Goal: Information Seeking & Learning: Compare options

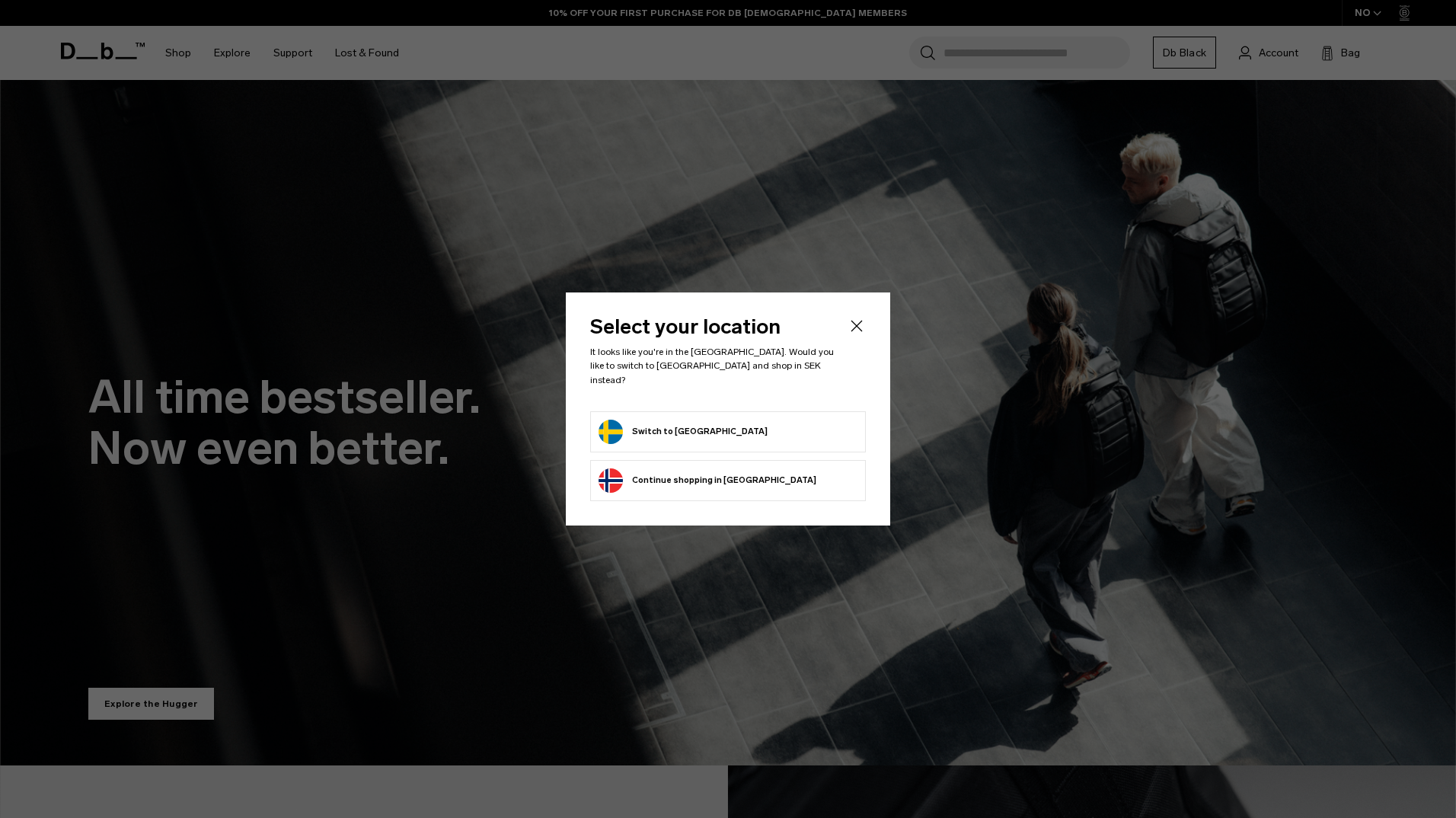
click at [696, 426] on button "Switch to Sweden" at bounding box center [683, 432] width 169 height 25
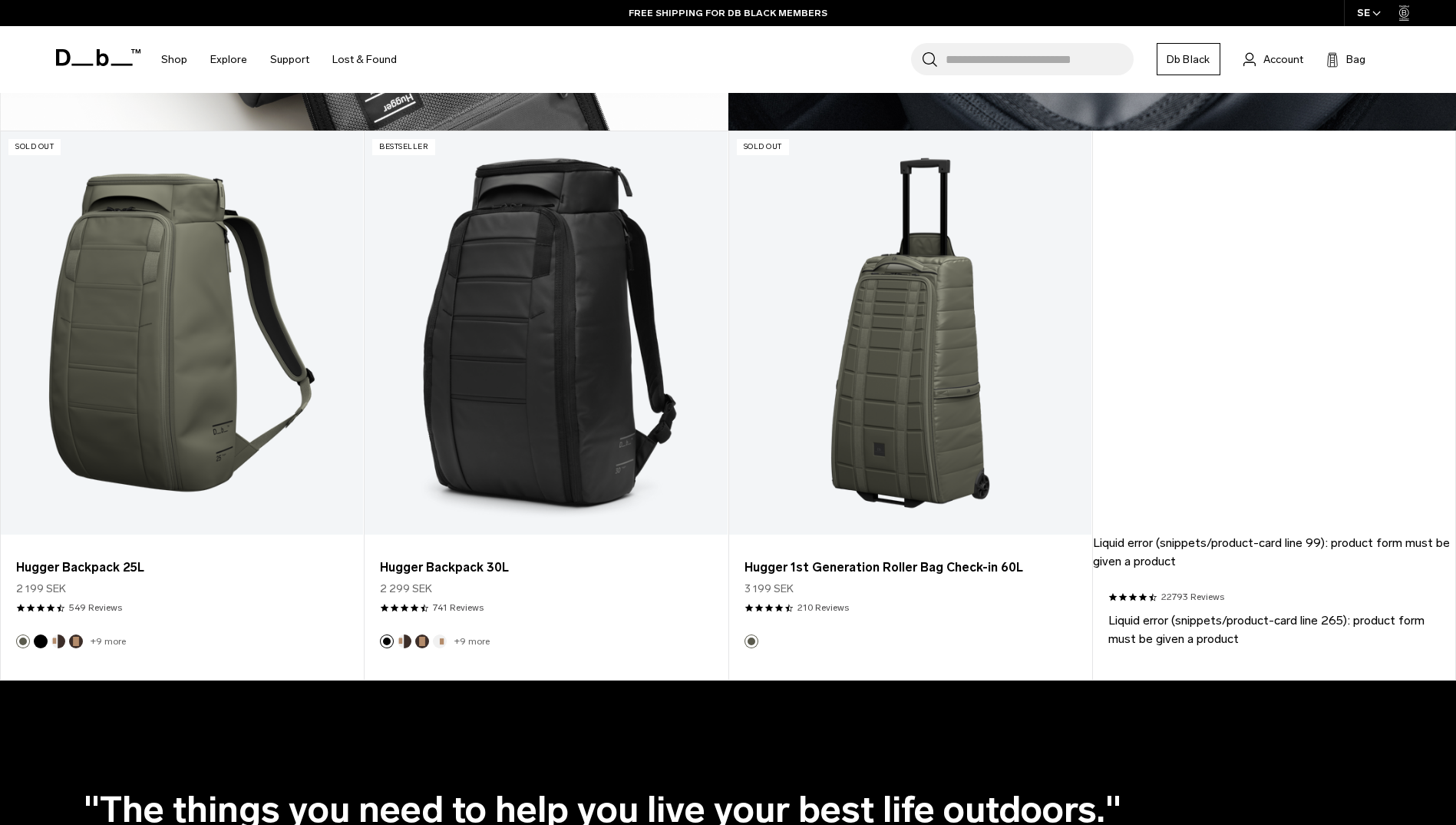
scroll to position [1305, 0]
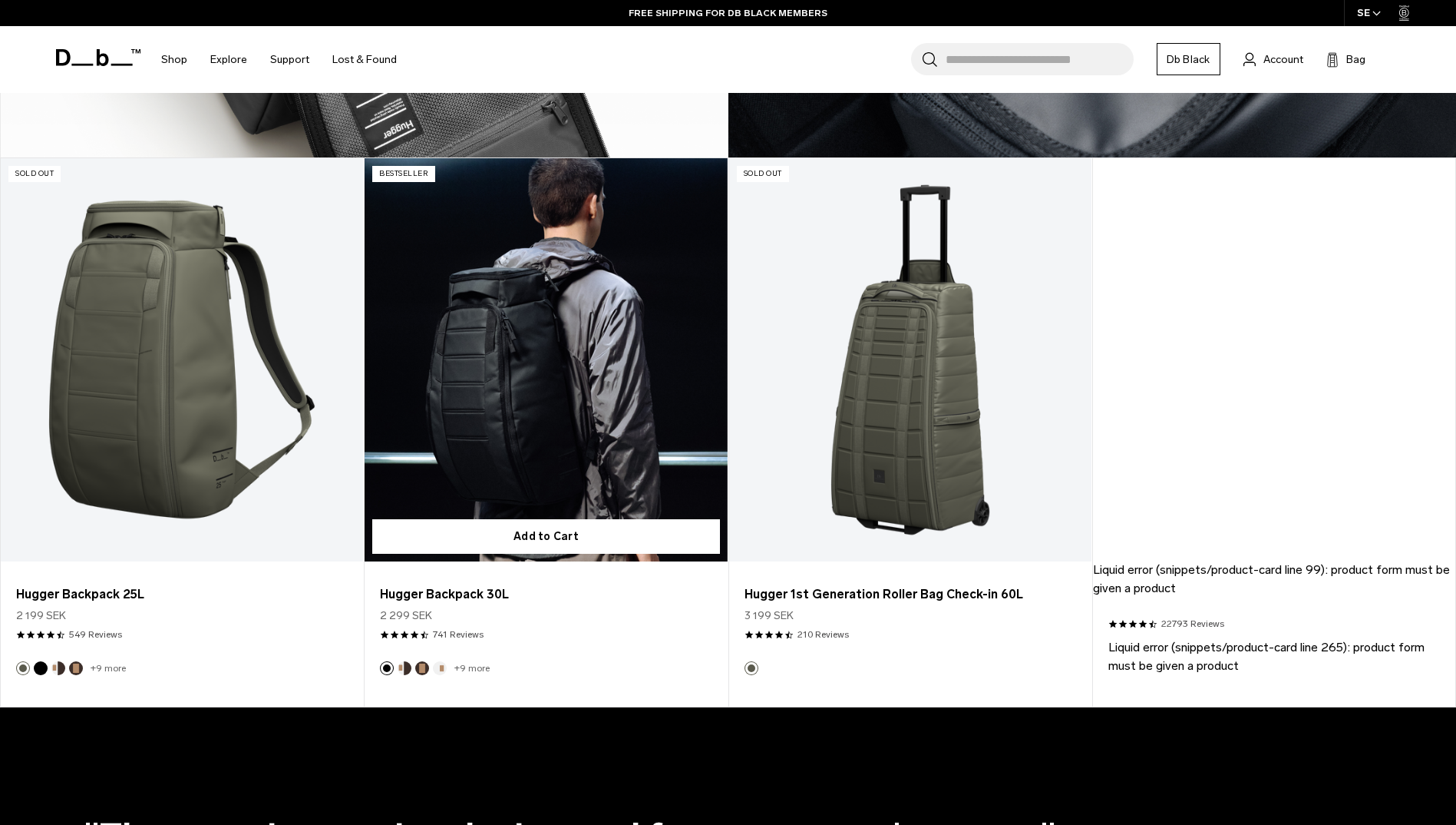
click at [520, 444] on link "Hugger Backpack 30L" at bounding box center [545, 359] width 363 height 403
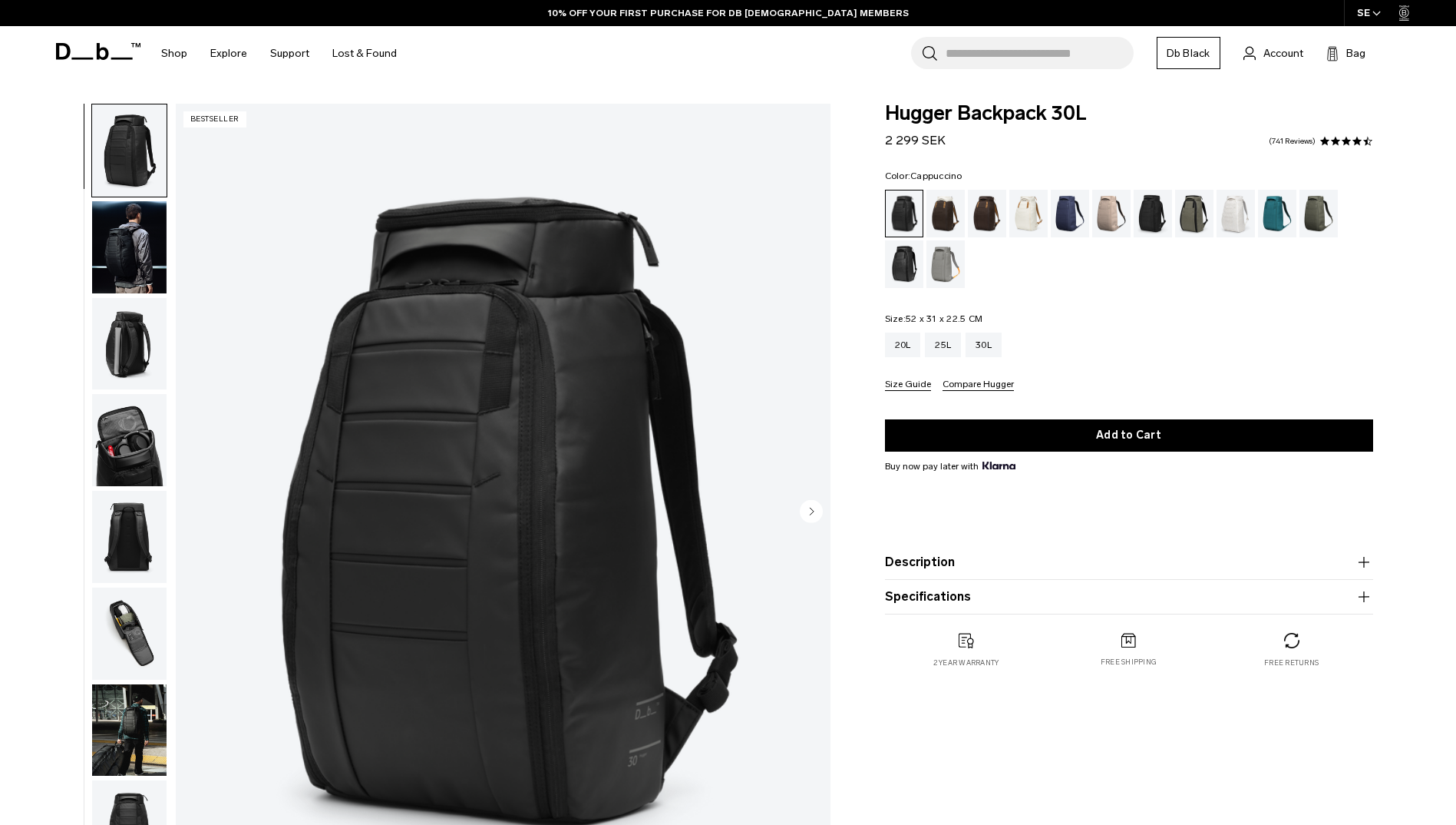
click at [942, 200] on div "Cappuccino" at bounding box center [945, 213] width 39 height 48
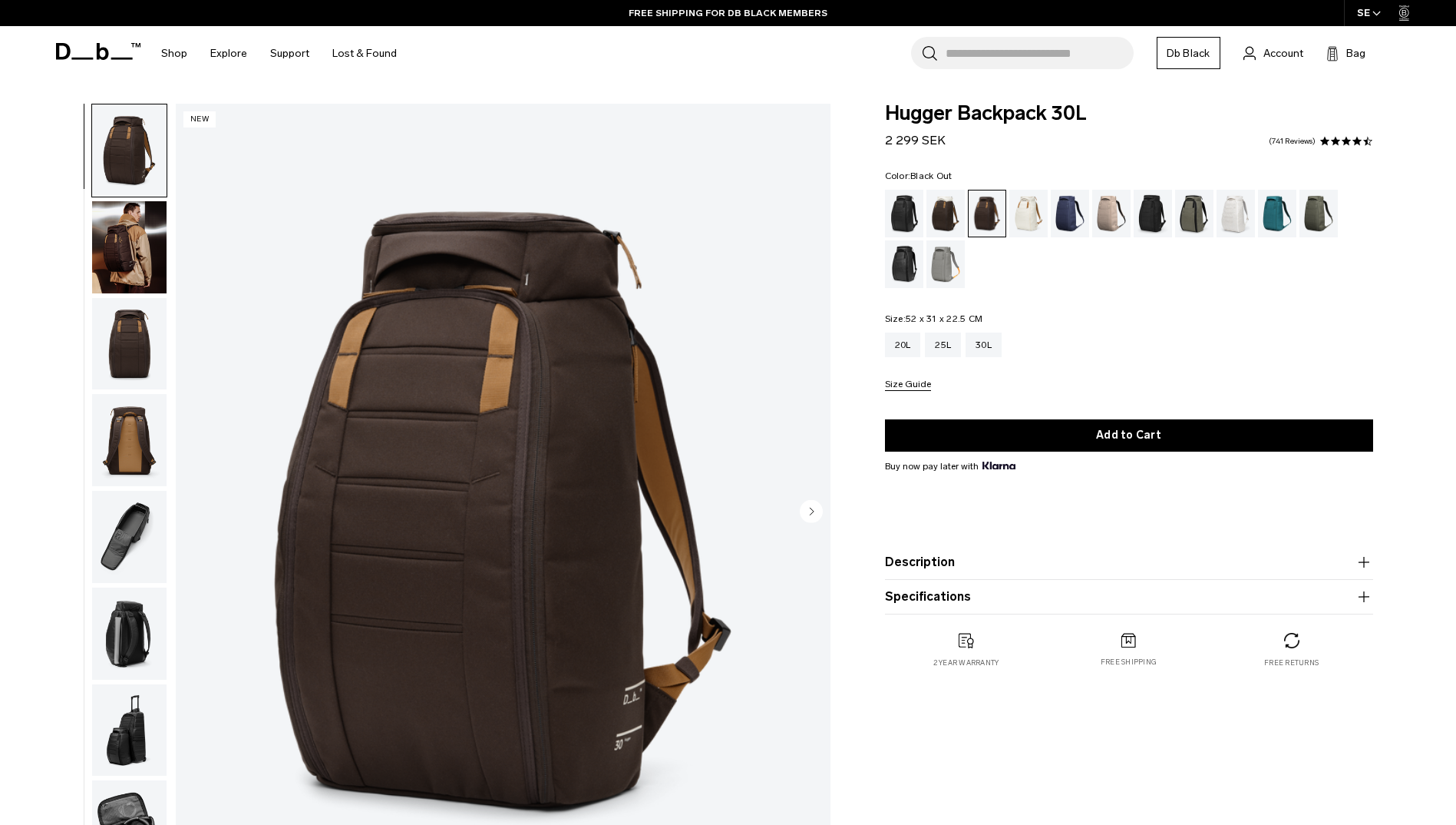
click at [905, 212] on div "Black Out" at bounding box center [904, 213] width 39 height 48
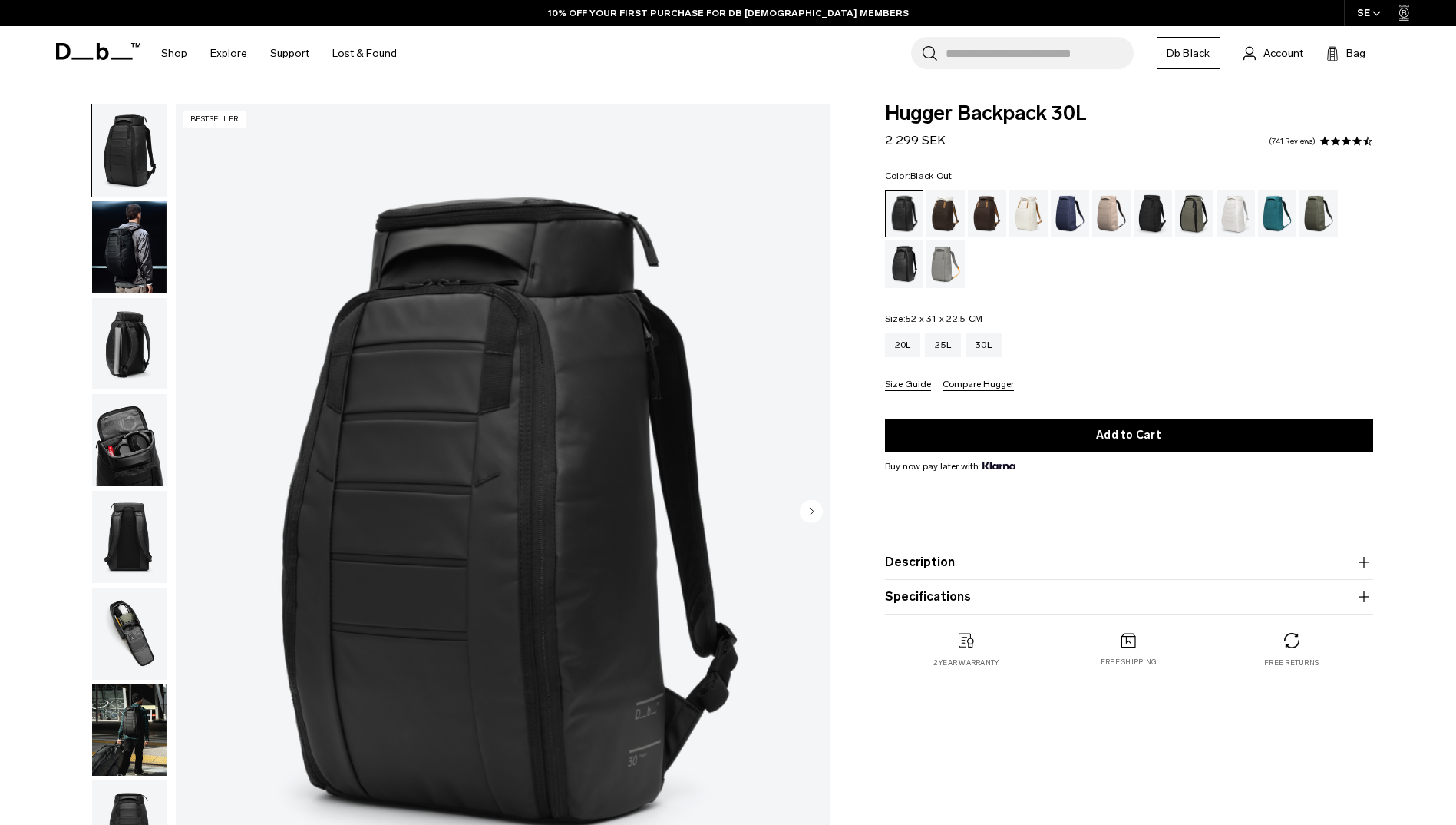
click at [126, 326] on img "button" at bounding box center [129, 344] width 75 height 92
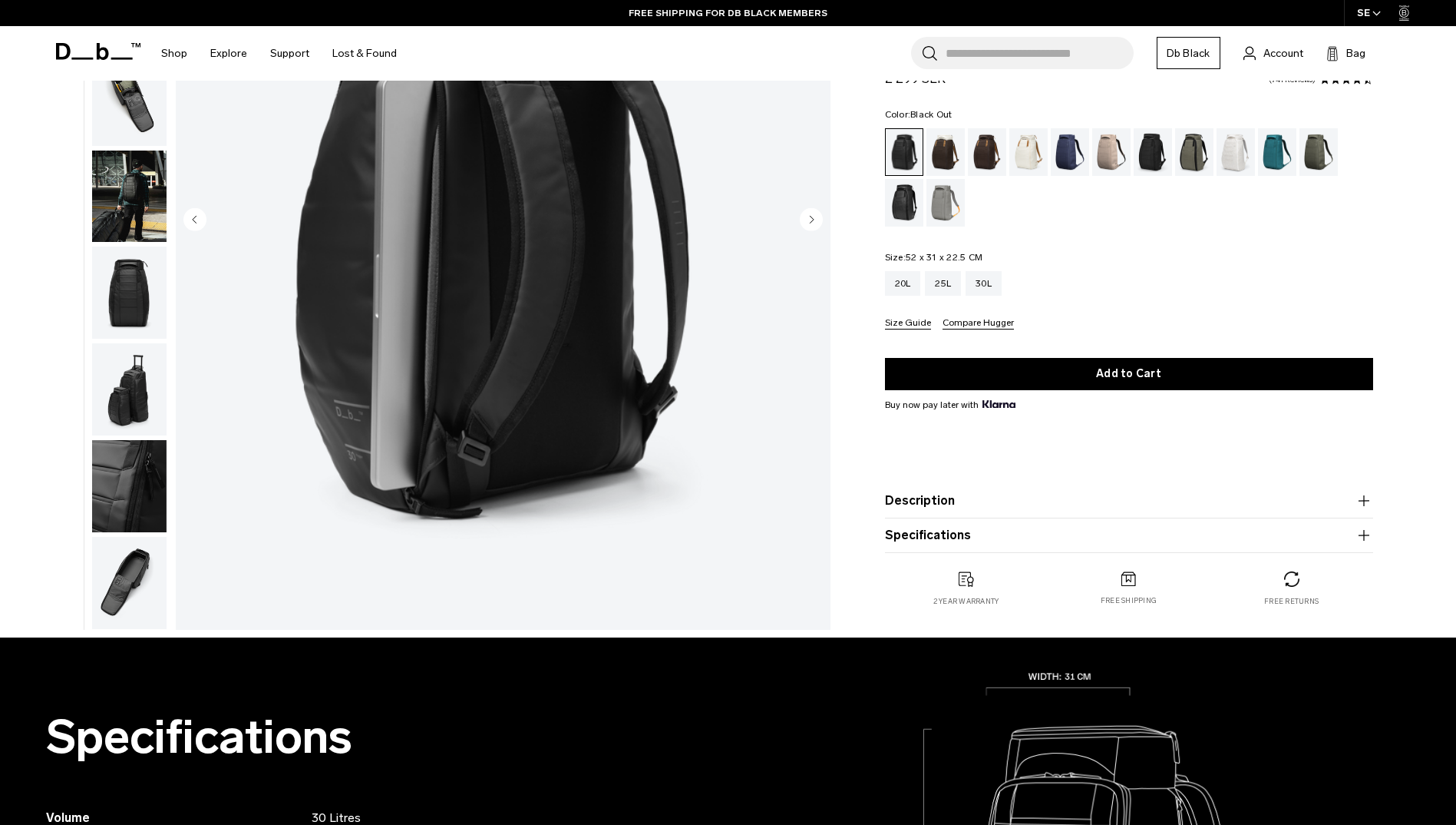
scroll to position [384, 0]
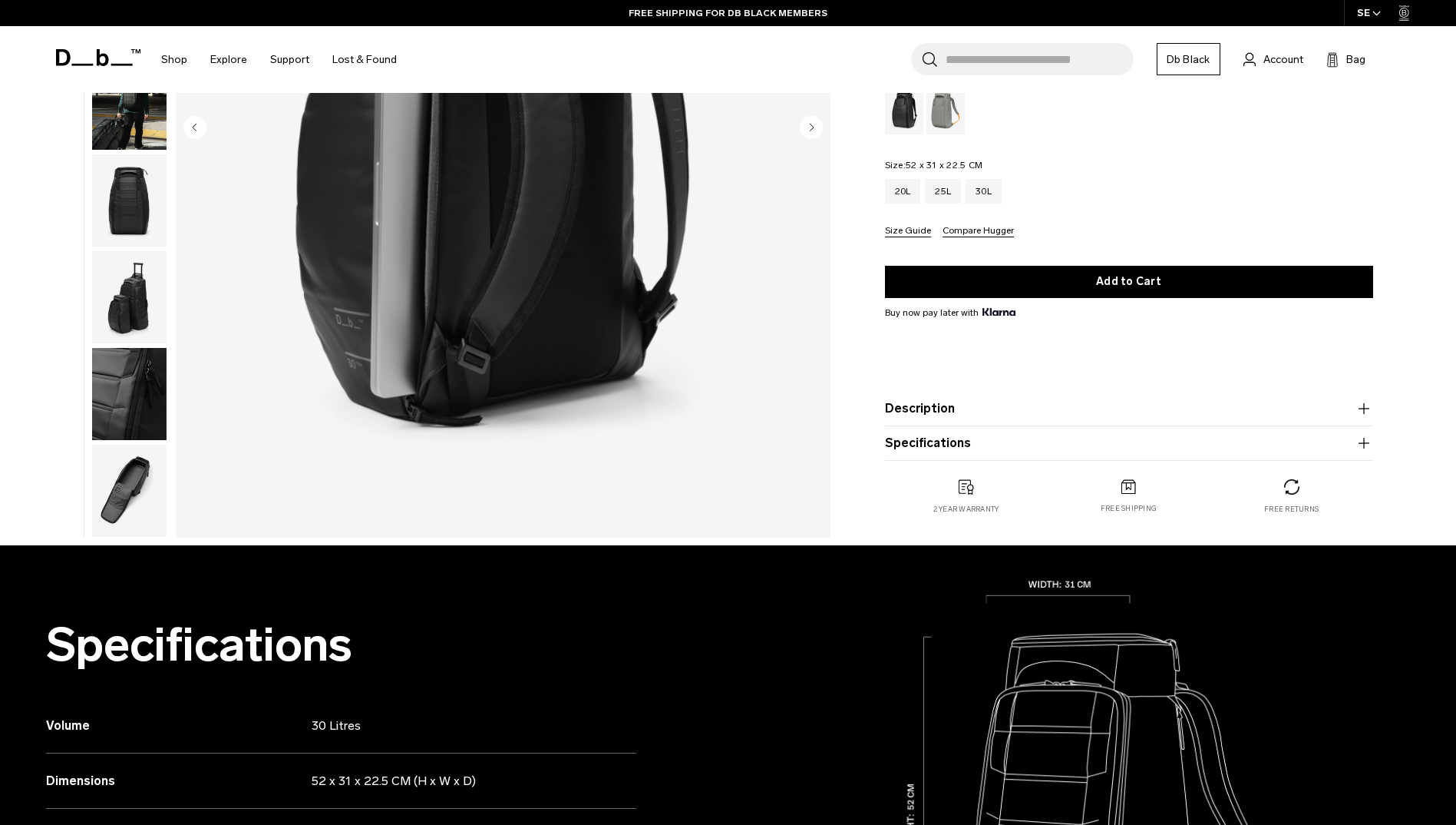
click at [126, 481] on img "button" at bounding box center [129, 491] width 75 height 92
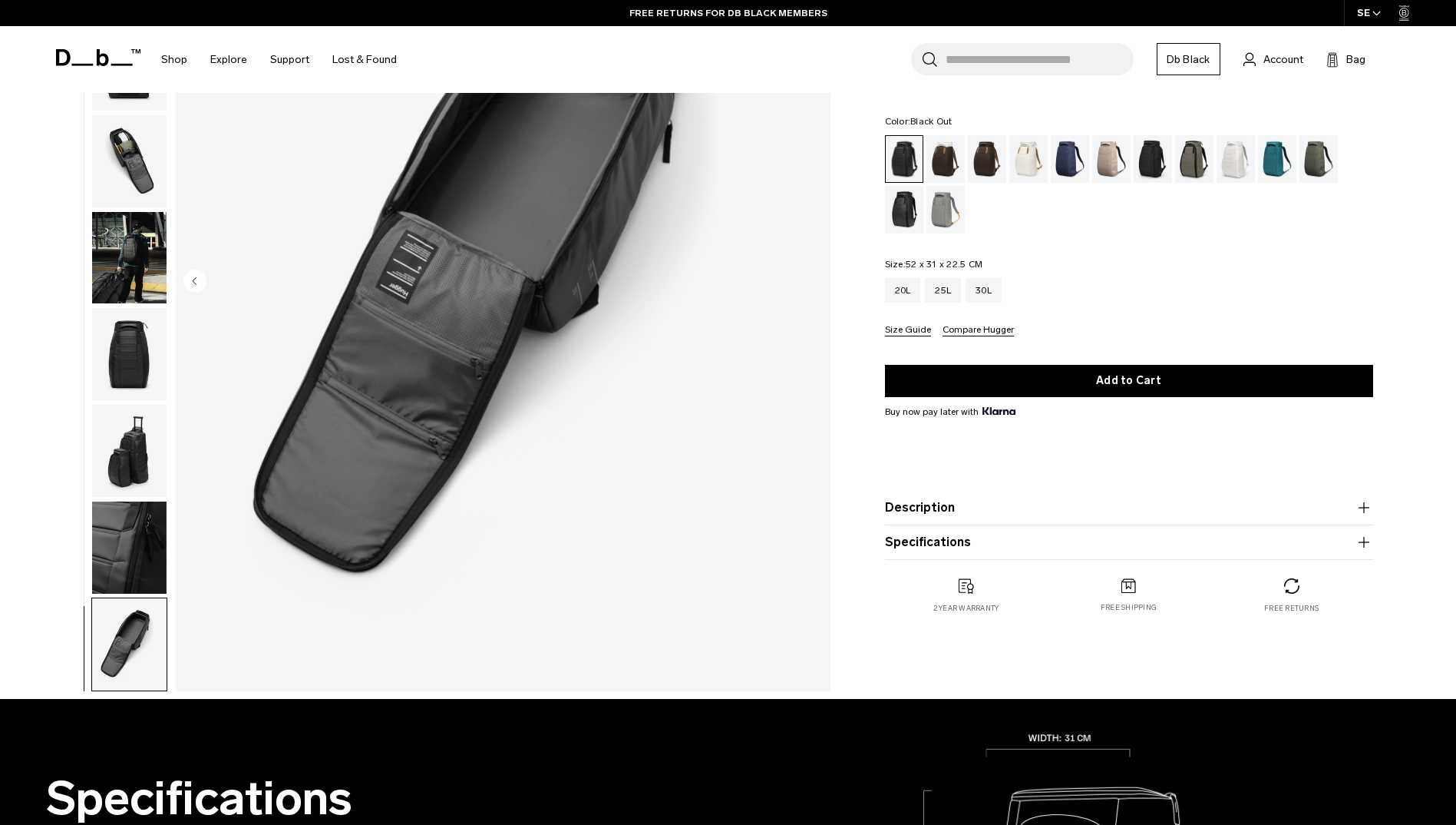
scroll to position [77, 0]
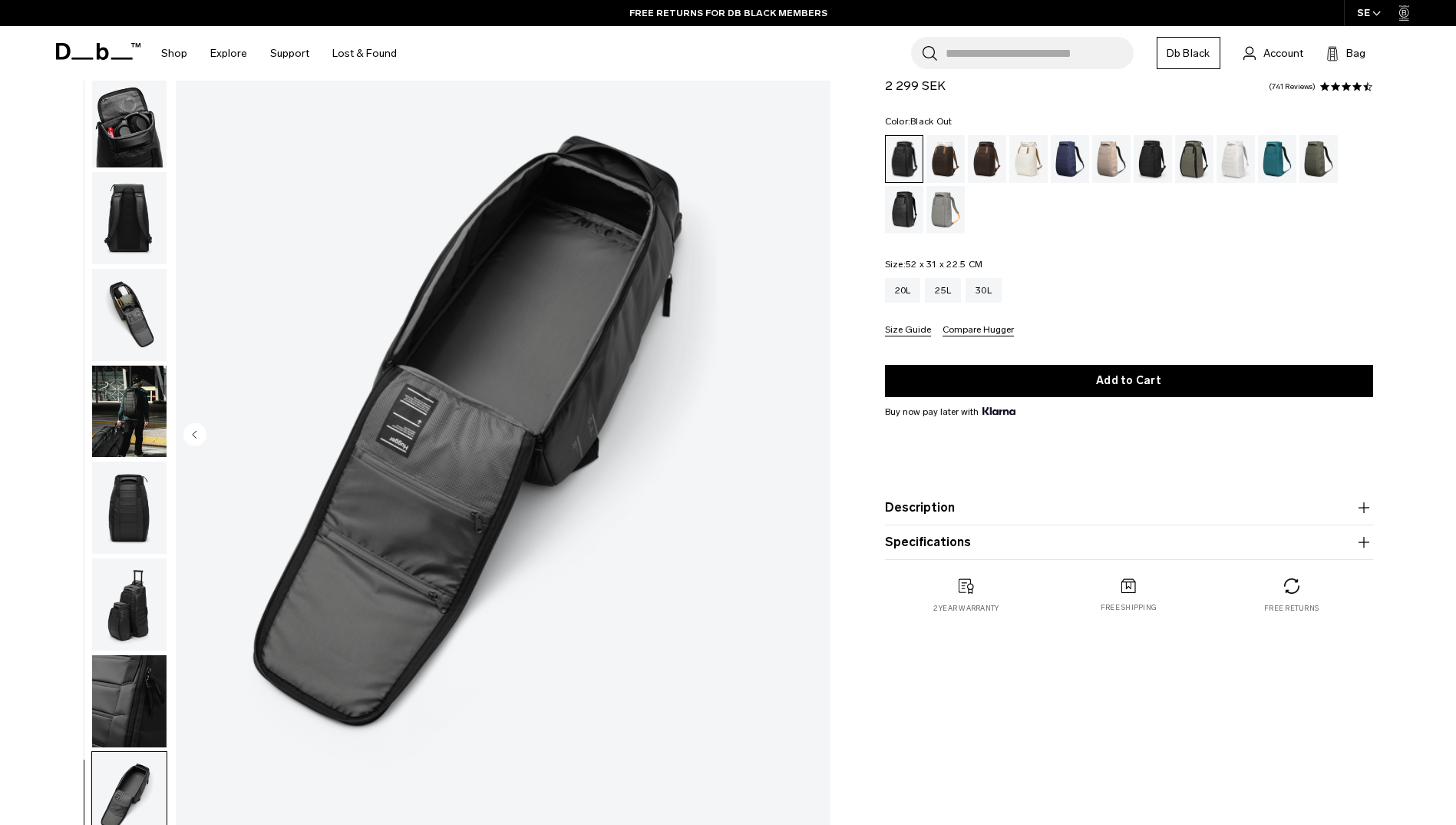
click at [131, 589] on img "button" at bounding box center [129, 604] width 75 height 92
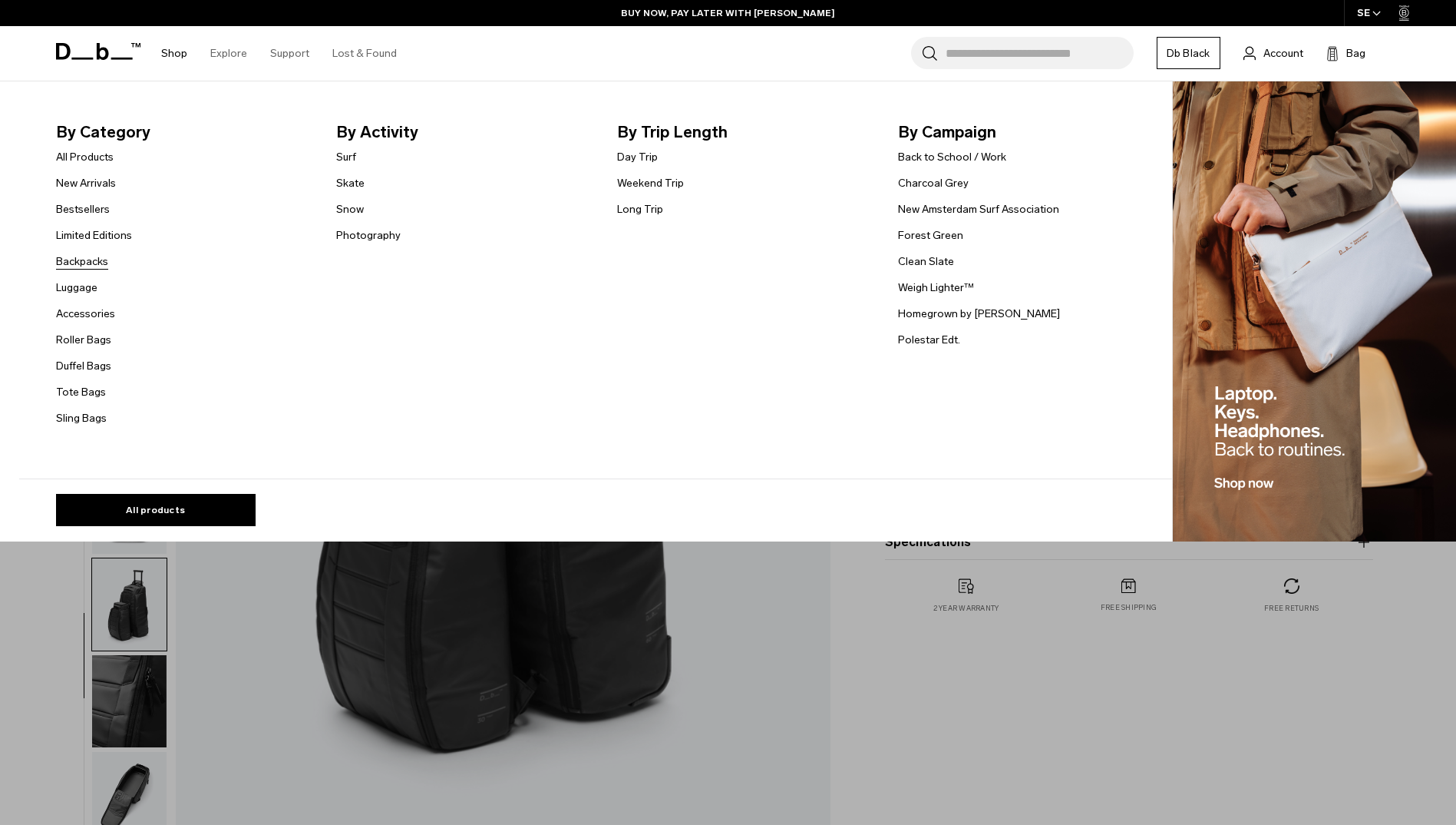
click at [107, 261] on link "Backpacks" at bounding box center [82, 261] width 53 height 16
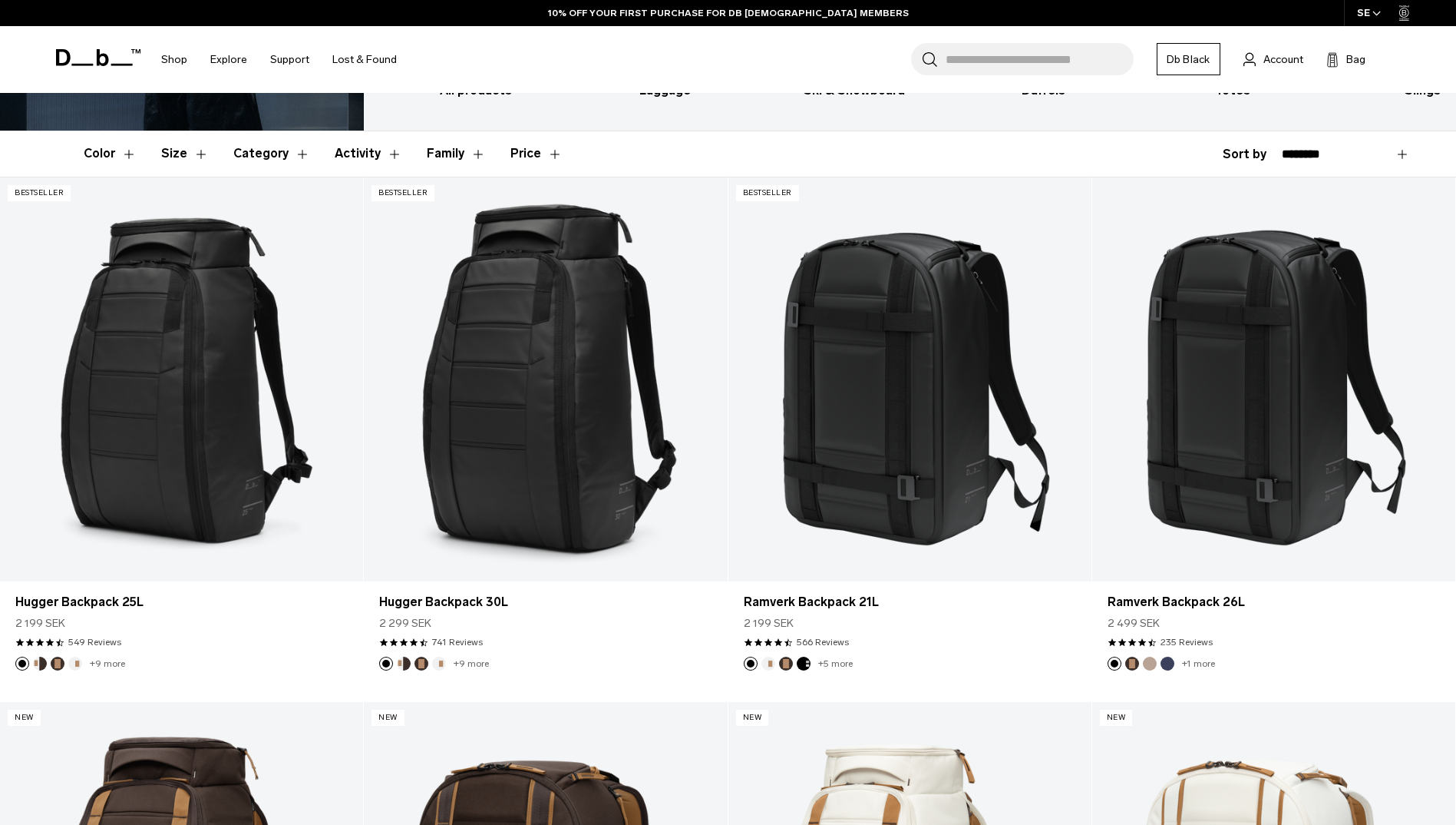
scroll to position [307, 0]
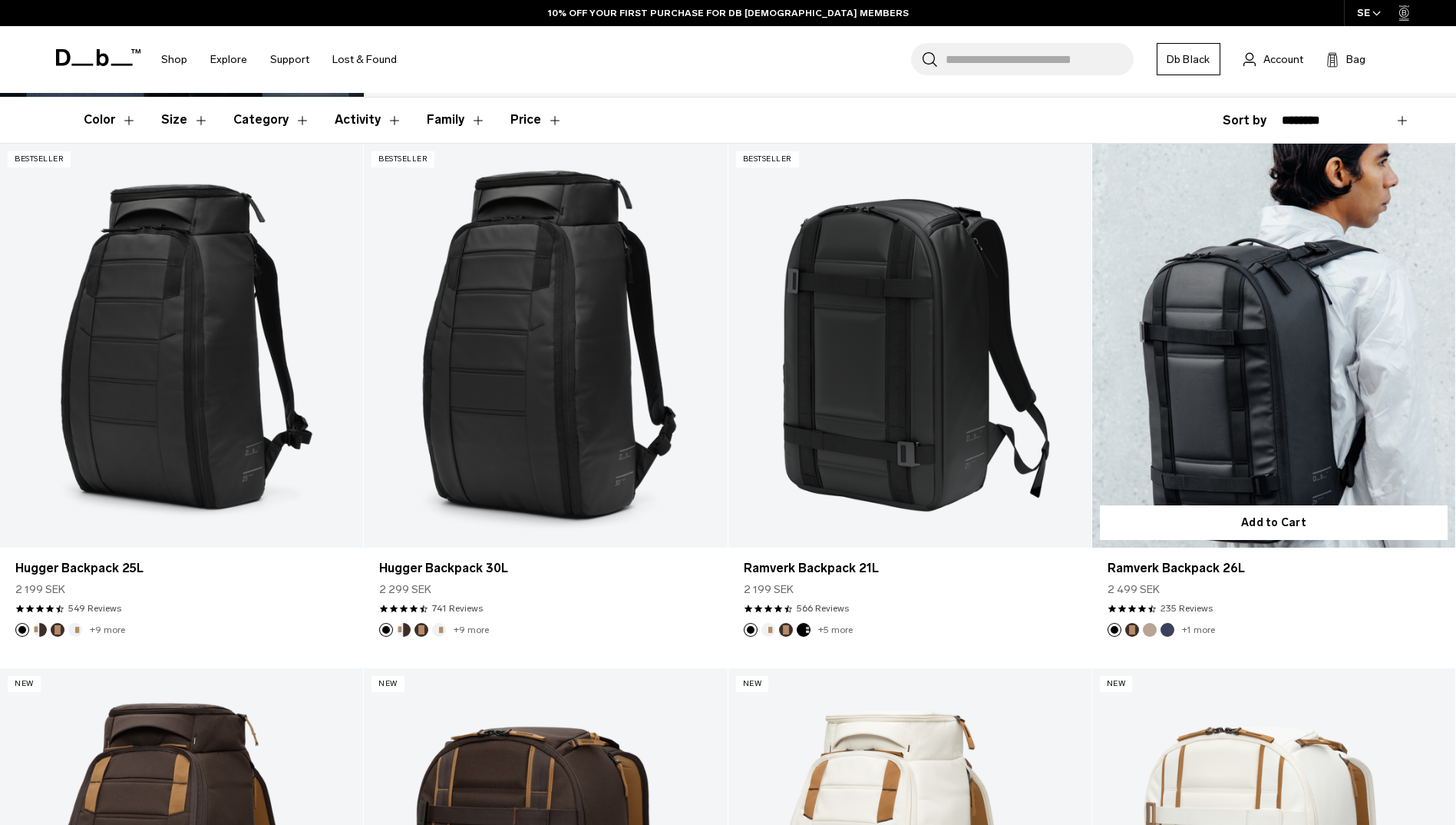
click at [1216, 449] on link "Ramverk Backpack 26L" at bounding box center [1274, 346] width 364 height 404
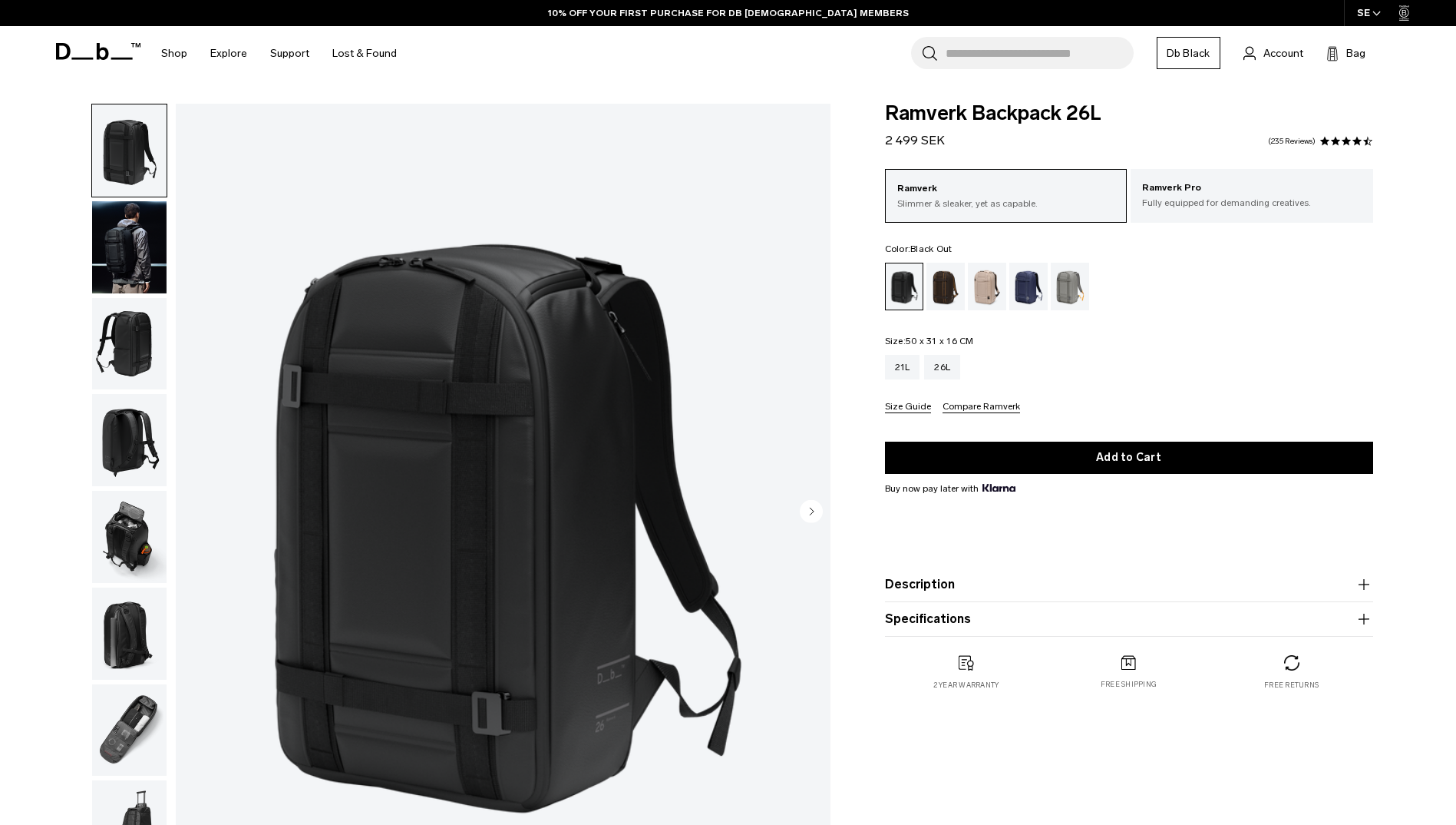
scroll to position [77, 0]
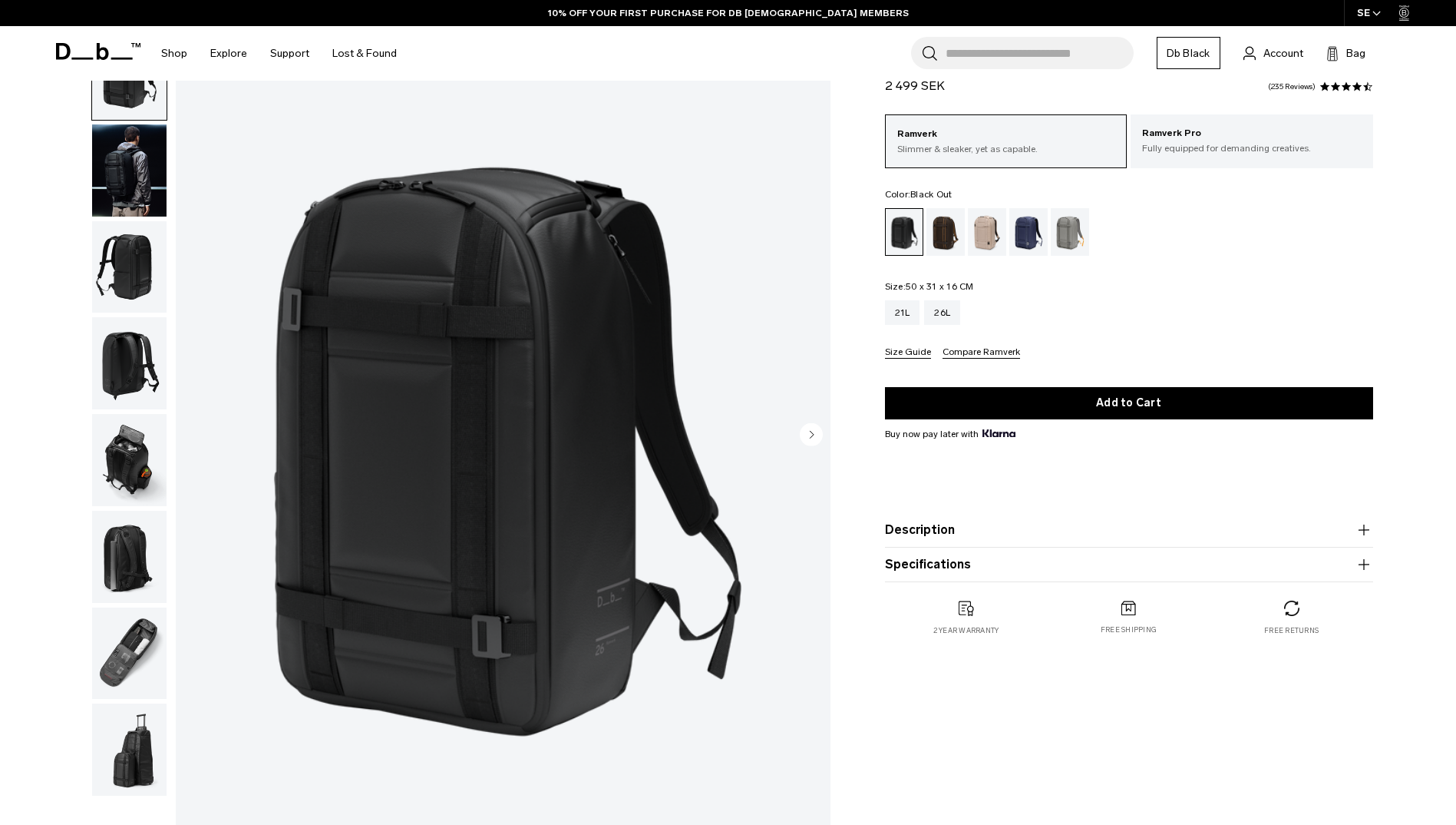
click at [136, 754] on img "button" at bounding box center [129, 749] width 75 height 92
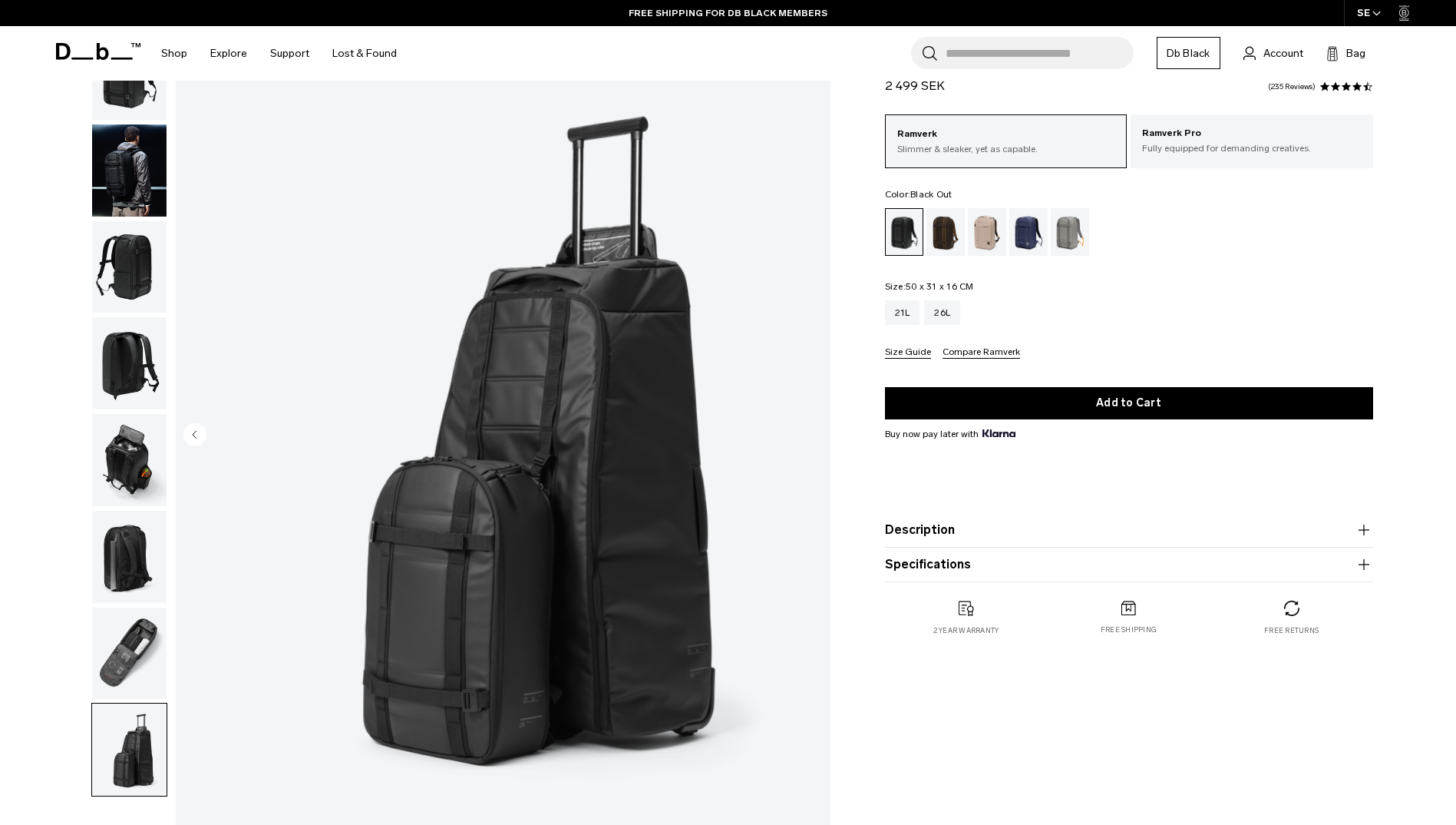
click at [119, 455] on img "button" at bounding box center [129, 459] width 75 height 92
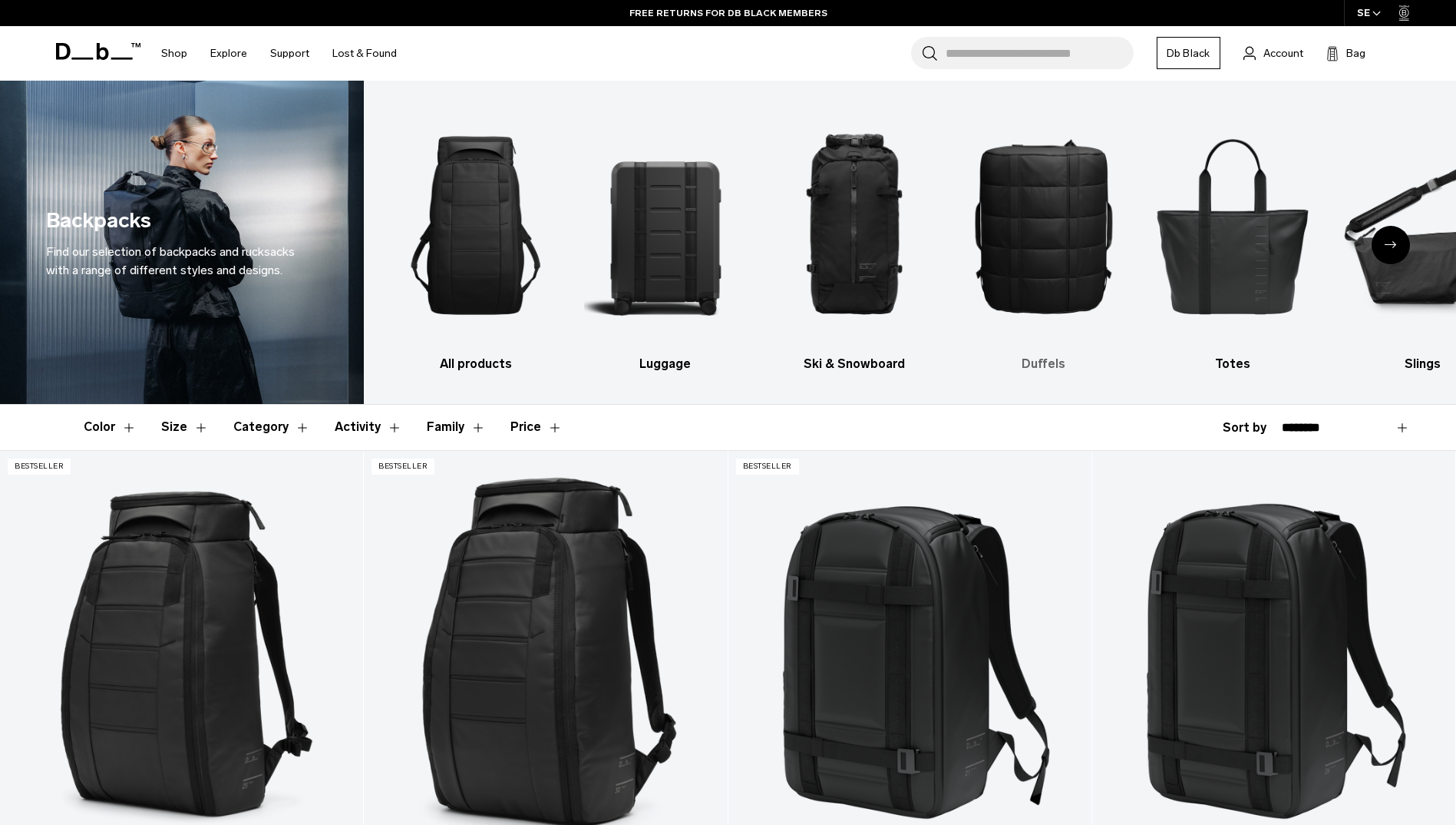
click at [1044, 267] on img "4 / 10" at bounding box center [1044, 225] width 163 height 243
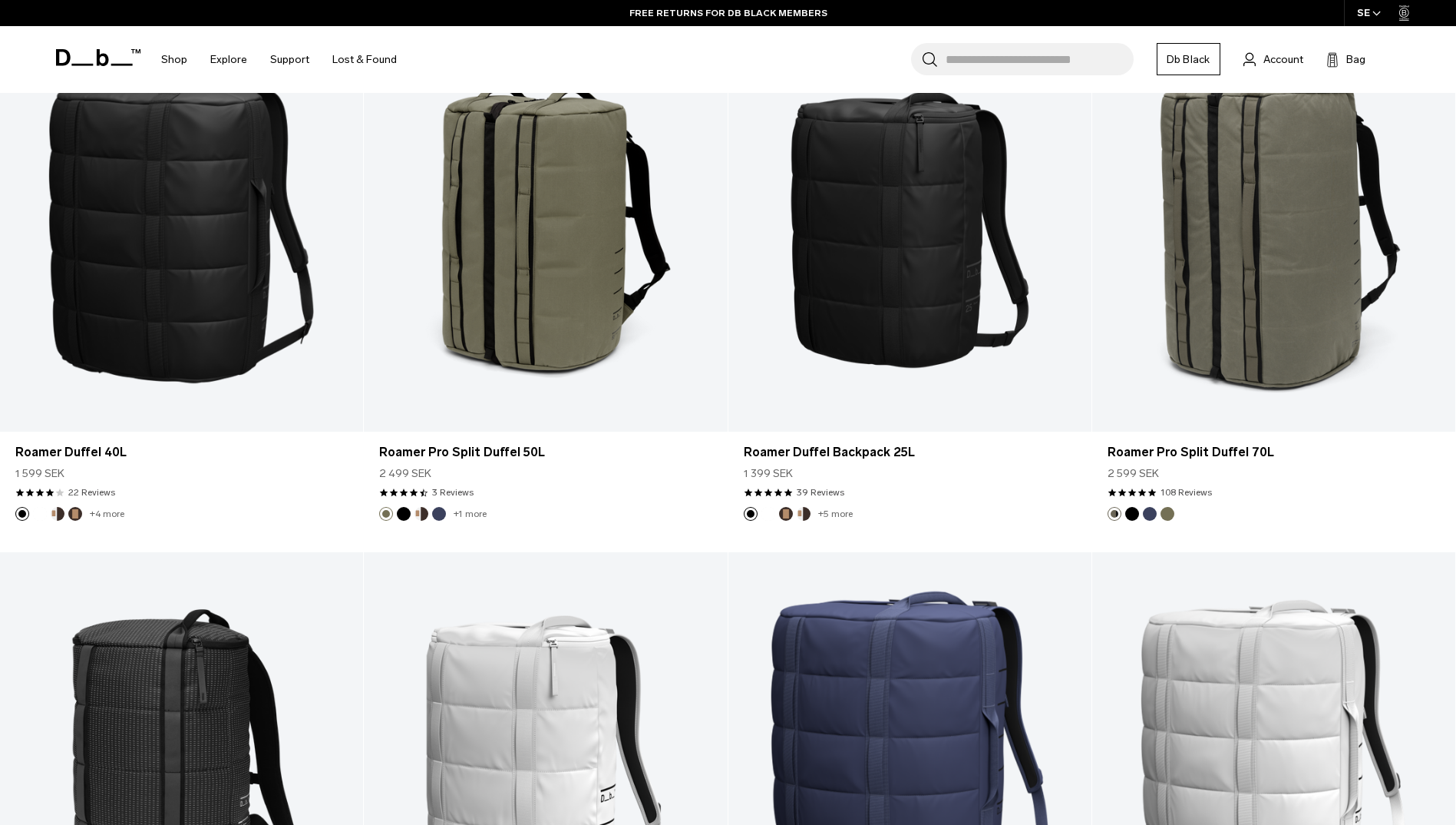
scroll to position [2687, 0]
